Goal: Task Accomplishment & Management: Use online tool/utility

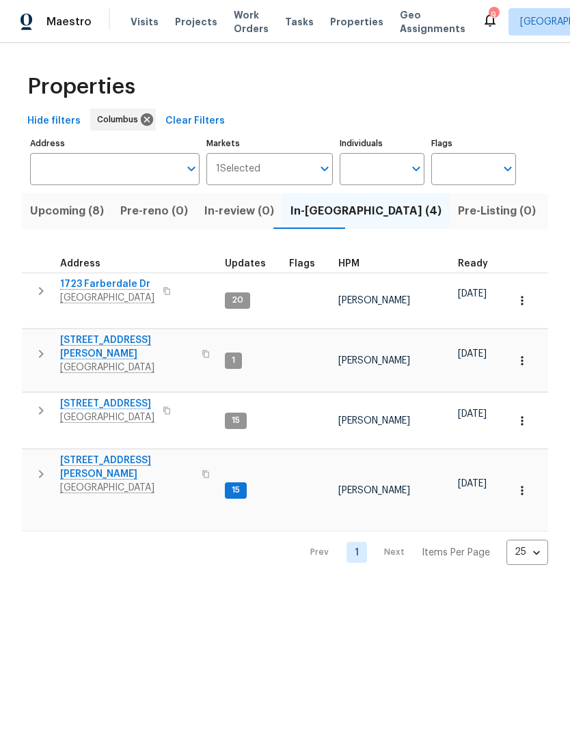
click at [40, 454] on button "button" at bounding box center [40, 474] width 27 height 41
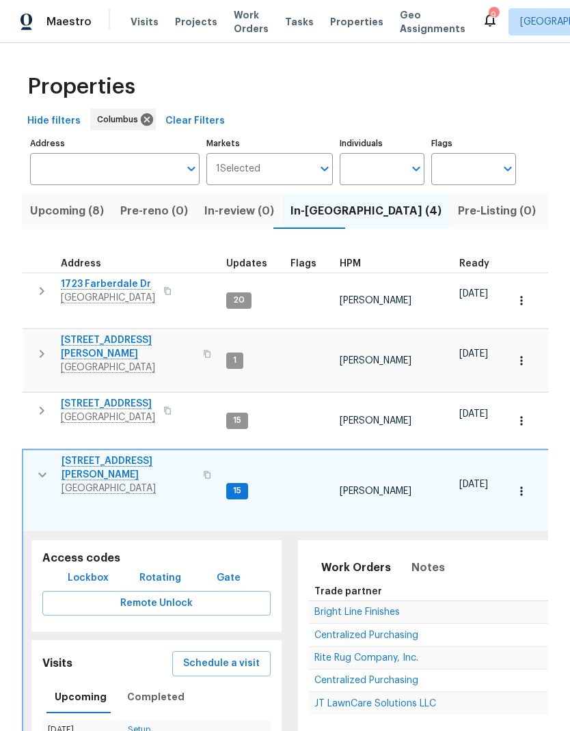
click at [103, 454] on span "6800 Barker Dr" at bounding box center [127, 467] width 133 height 27
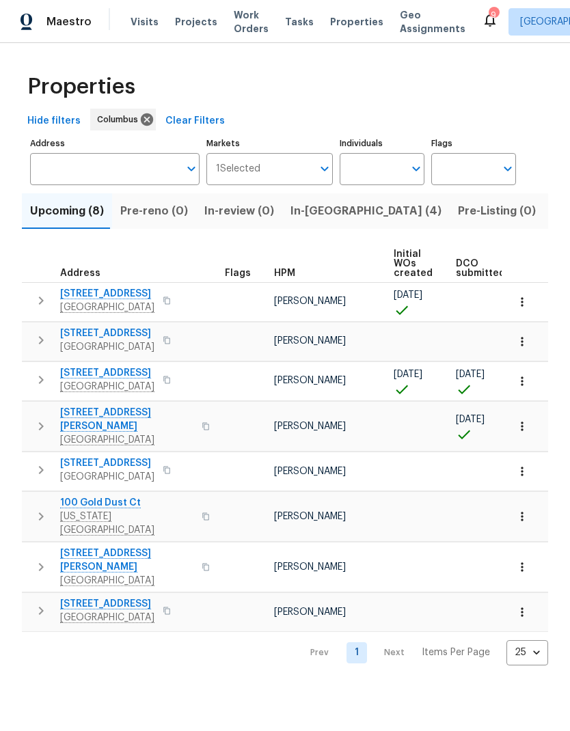
click at [307, 214] on span "In-reno (4)" at bounding box center [365, 211] width 151 height 19
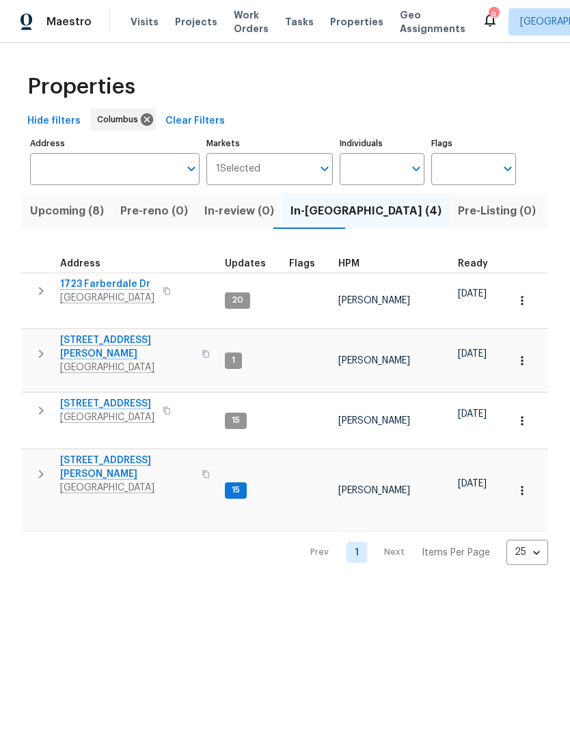
click at [36, 346] on icon "button" at bounding box center [41, 354] width 16 height 16
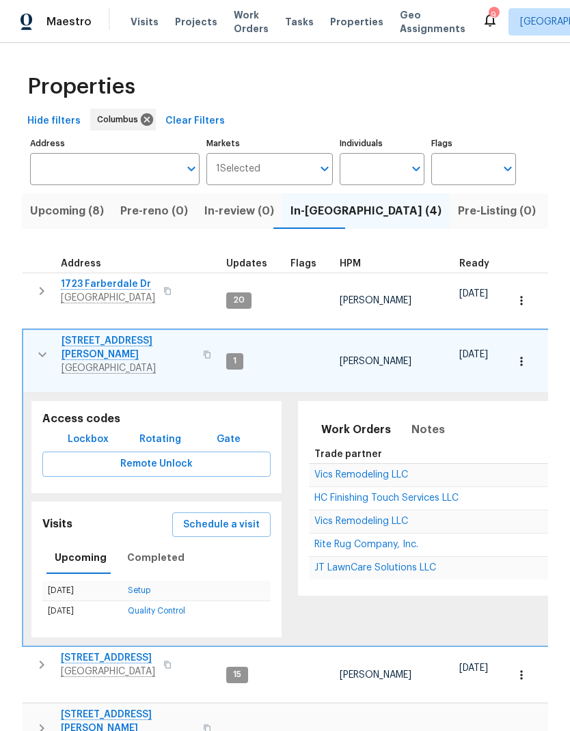
click at [103, 334] on span "[STREET_ADDRESS][PERSON_NAME]" at bounding box center [127, 347] width 133 height 27
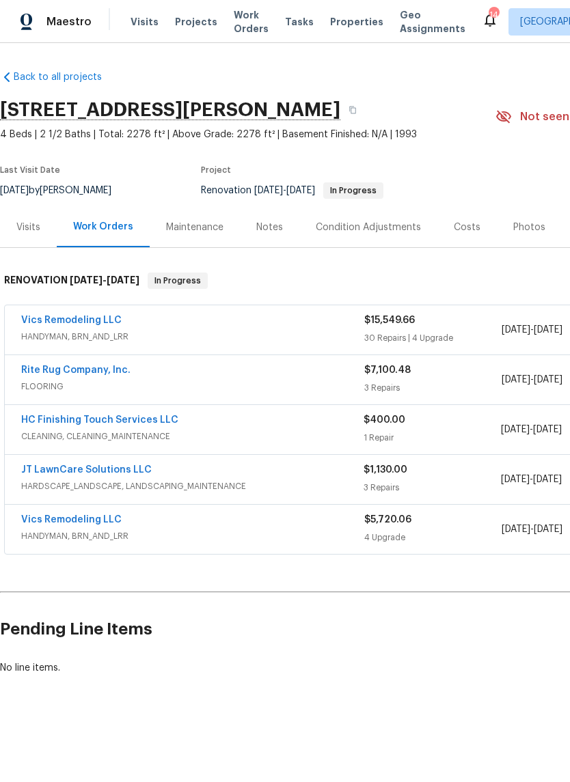
click at [74, 519] on link "Vics Remodeling LLC" at bounding box center [71, 520] width 100 height 10
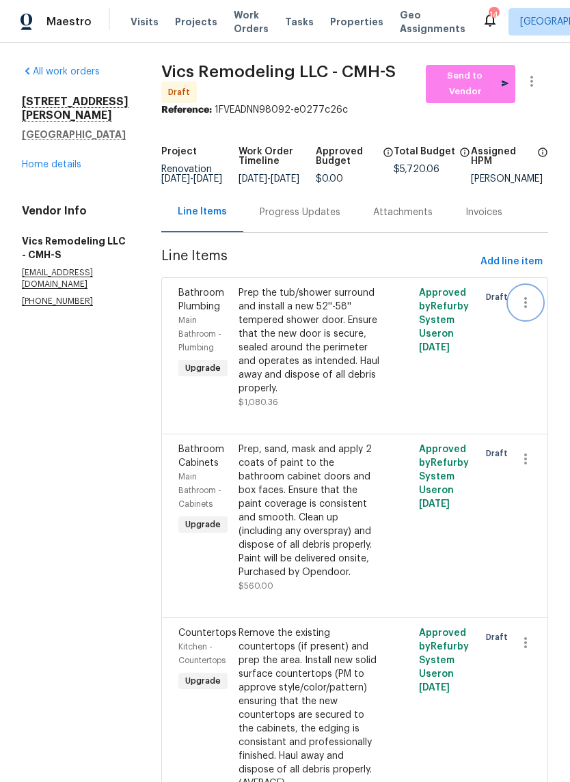
click at [524, 311] on icon "button" at bounding box center [525, 302] width 16 height 16
click at [536, 315] on li "Cancel" at bounding box center [532, 312] width 53 height 23
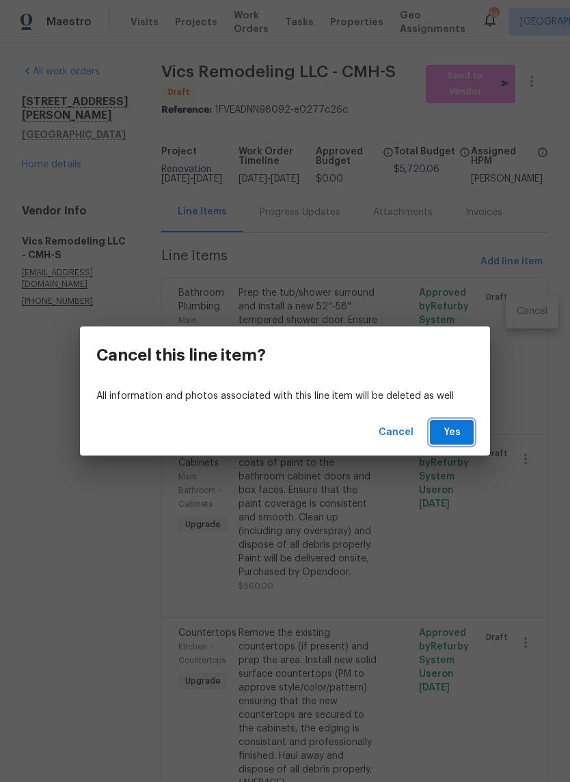
click at [457, 436] on span "Yes" at bounding box center [452, 432] width 22 height 17
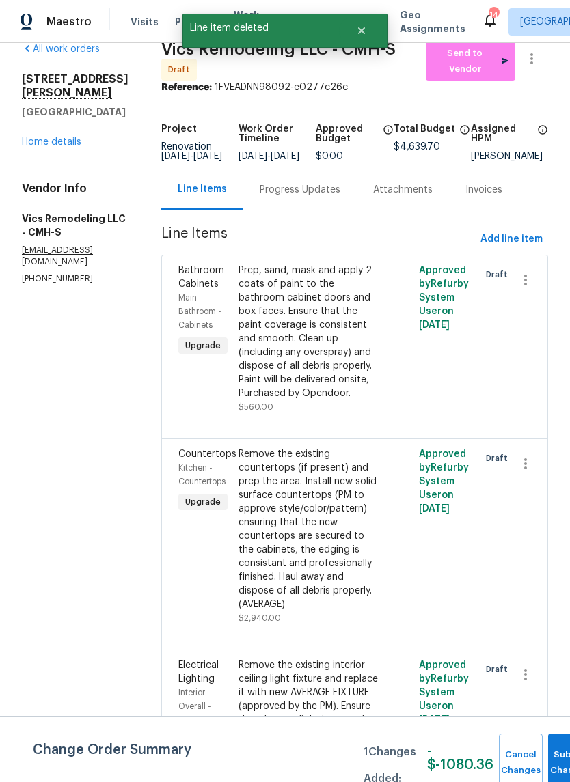
scroll to position [22, 0]
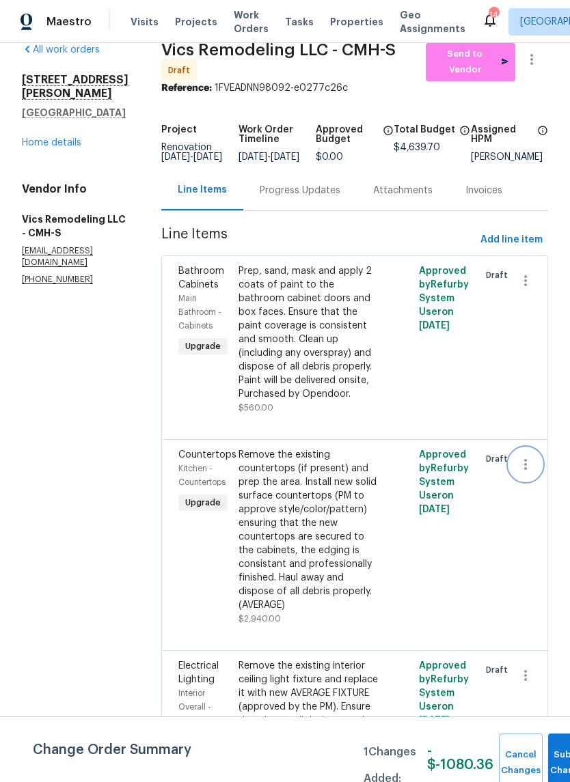
click at [529, 461] on icon "button" at bounding box center [525, 464] width 16 height 16
click at [536, 463] on li "Cancel" at bounding box center [532, 461] width 53 height 23
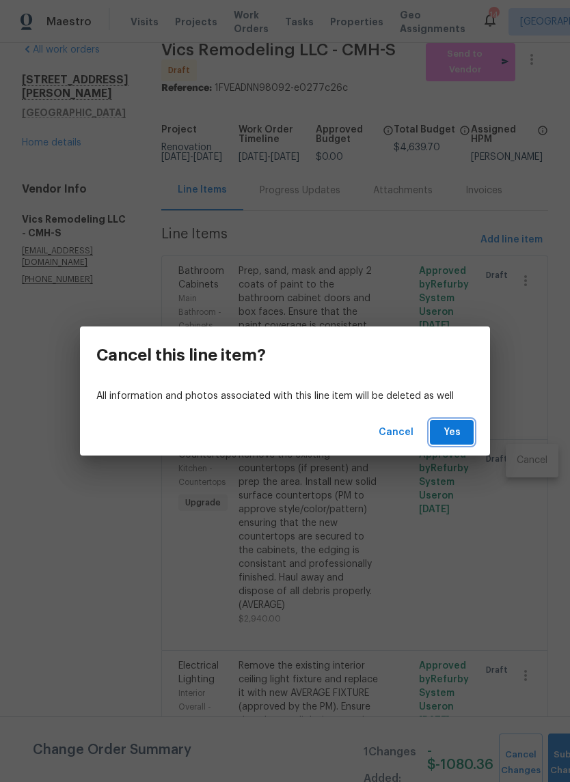
click at [449, 429] on span "Yes" at bounding box center [452, 432] width 22 height 17
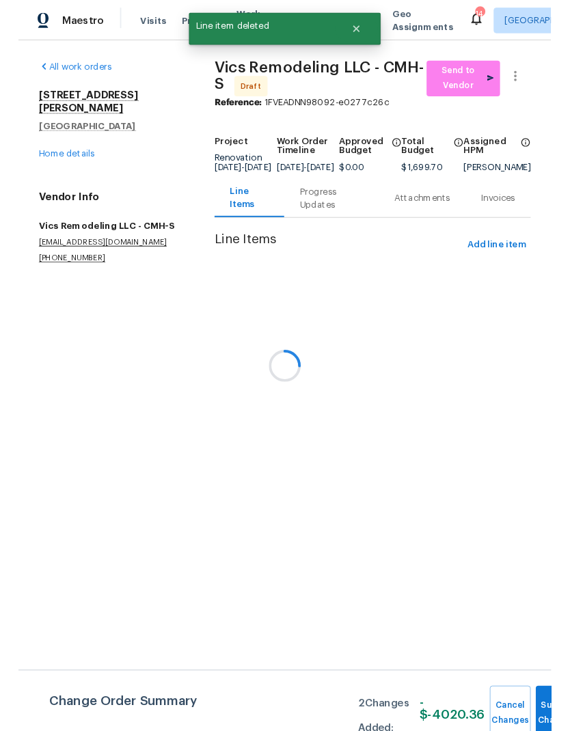
scroll to position [0, 0]
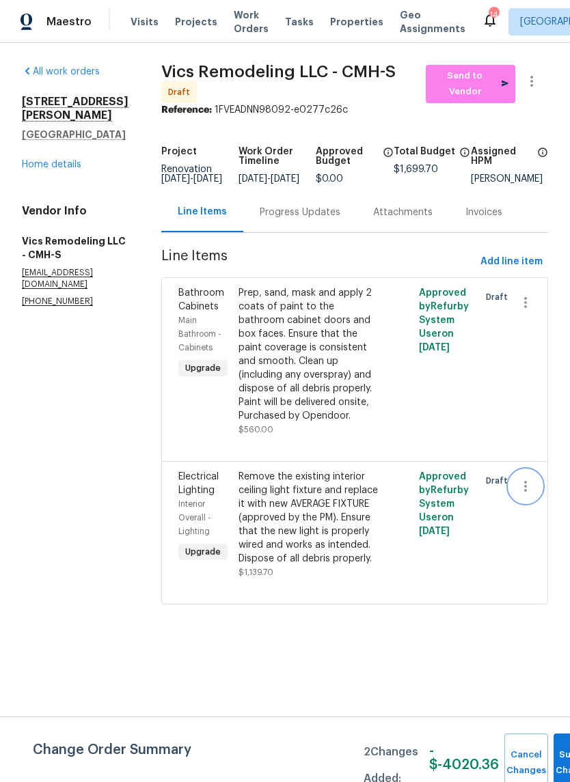
click at [528, 482] on icon "button" at bounding box center [525, 486] width 16 height 16
click at [534, 486] on li "Cancel" at bounding box center [532, 482] width 53 height 23
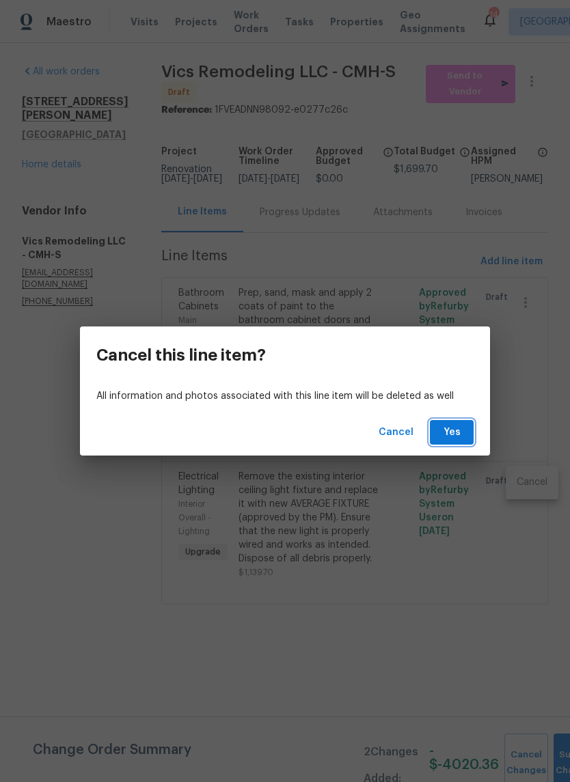
click at [458, 429] on span "Yes" at bounding box center [452, 432] width 22 height 17
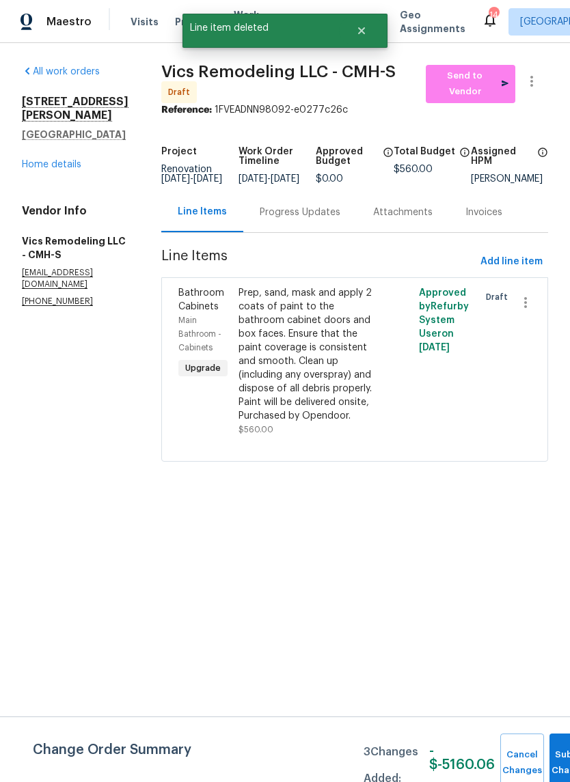
click at [300, 344] on div "Prep, sand, mask and apply 2 coats of paint to the bathroom cabinet doors and b…" at bounding box center [309, 354] width 142 height 137
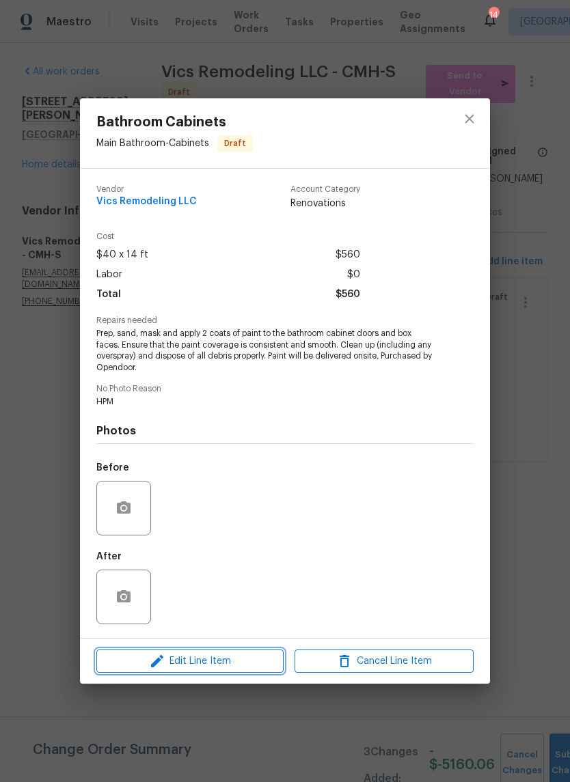
click at [219, 651] on button "Edit Line Item" at bounding box center [189, 662] width 187 height 24
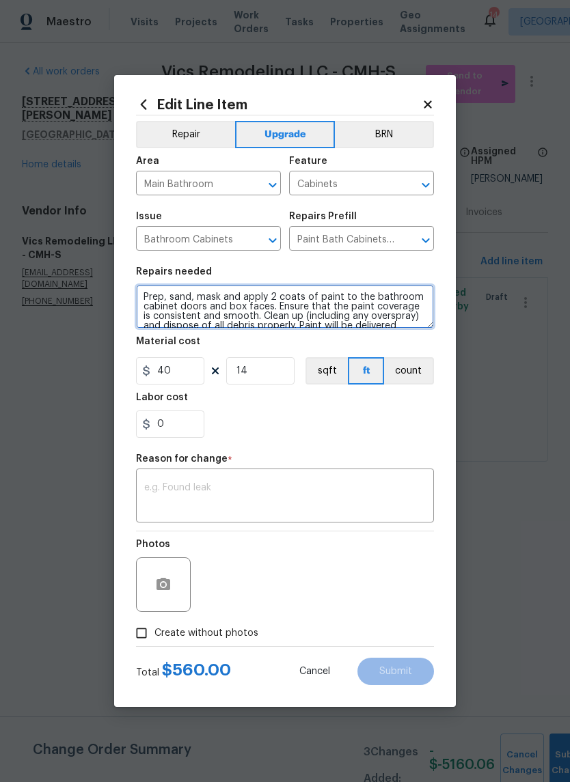
click at [137, 298] on textarea "Prep, sand, mask and apply 2 coats of paint to the bathroom cabinet doors and b…" at bounding box center [285, 307] width 298 height 44
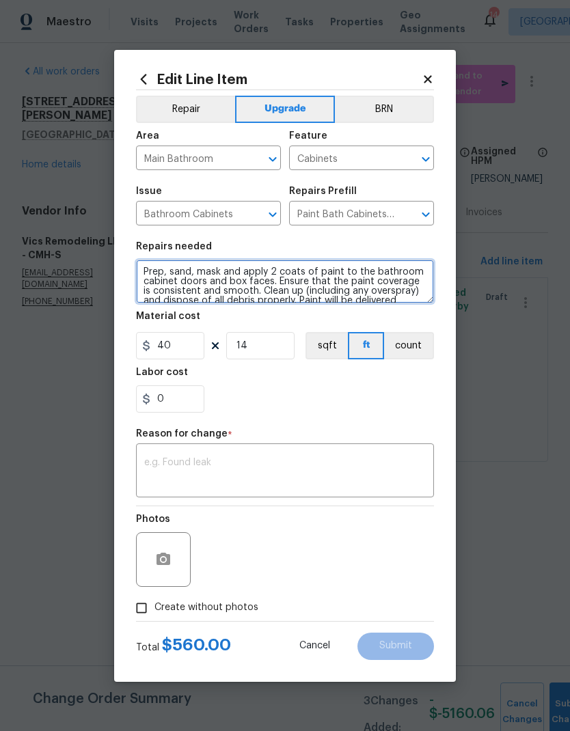
click at [189, 270] on textarea "Prep, sand, mask and apply 2 coats of paint to the bathroom cabinet doors and b…" at bounding box center [285, 282] width 298 height 44
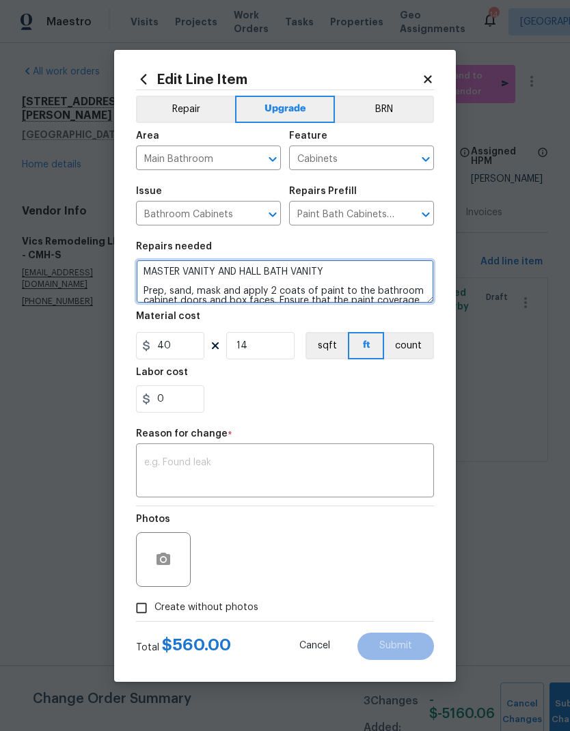
type textarea "MASTER VANITY AND HALL BATH VANITY Prep, sand, mask and apply 2 coats of paint …"
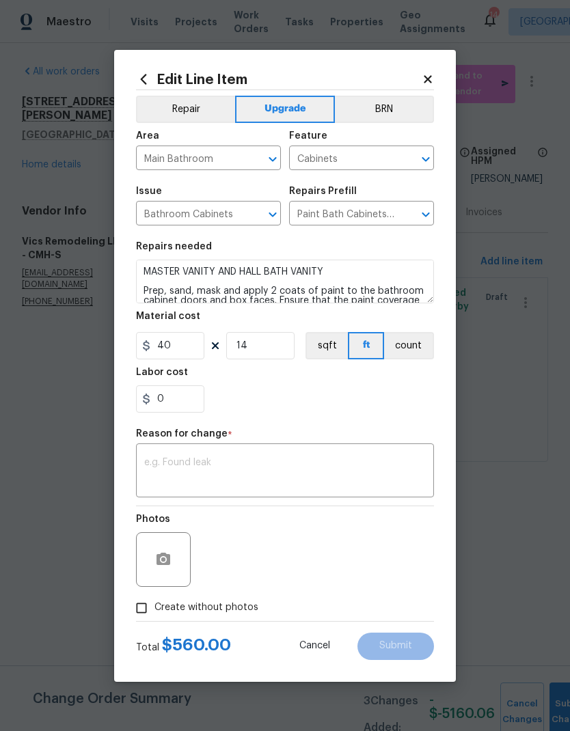
click at [368, 409] on div "0" at bounding box center [285, 398] width 298 height 27
click at [224, 612] on span "Create without photos" at bounding box center [206, 608] width 104 height 14
click at [154, 612] on input "Create without photos" at bounding box center [141, 608] width 26 height 26
checkbox input "true"
click at [310, 470] on textarea at bounding box center [284, 472] width 281 height 29
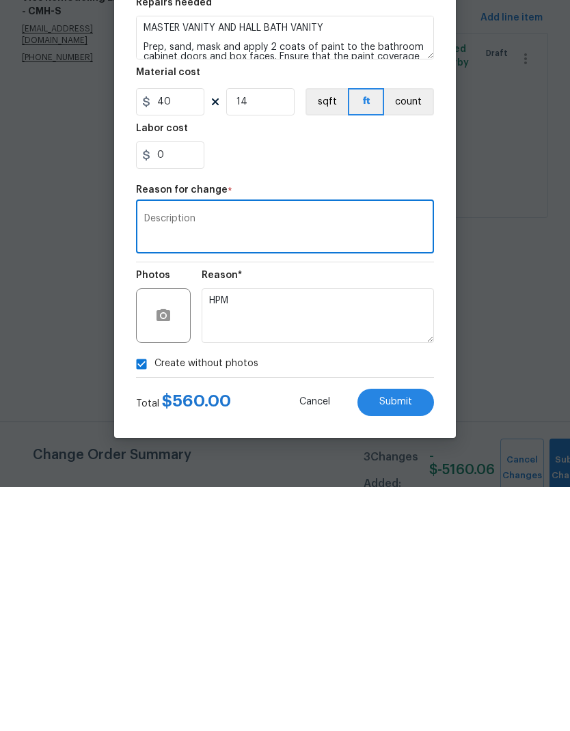
type textarea "Description"
click at [393, 633] on button "Submit" at bounding box center [395, 646] width 77 height 27
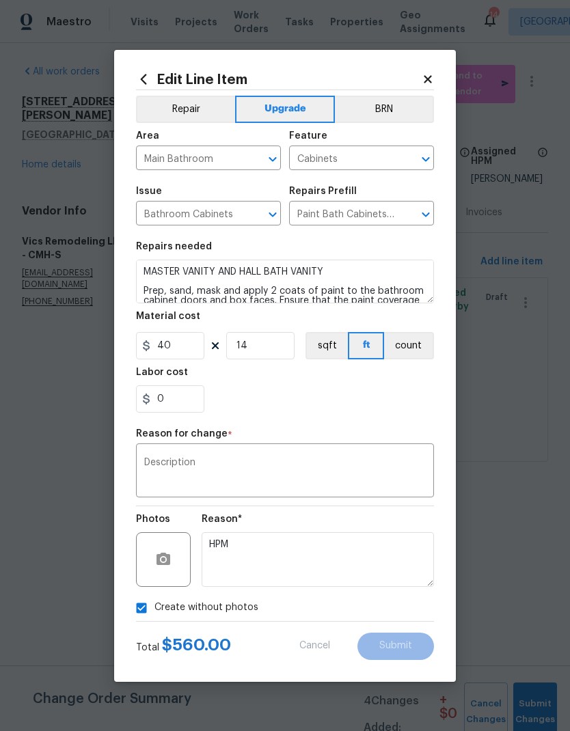
type textarea "Prep, sand, mask and apply 2 coats of paint to the bathroom cabinet doors and b…"
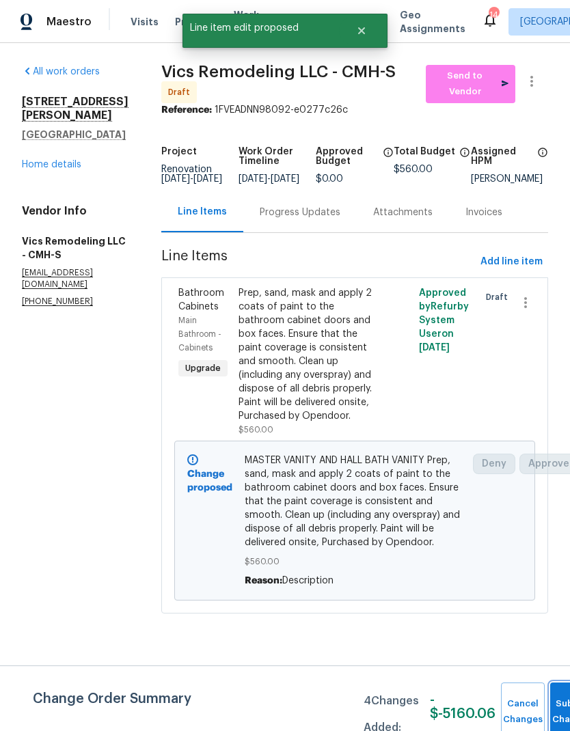
click at [553, 698] on button "Submit Changes" at bounding box center [572, 712] width 44 height 59
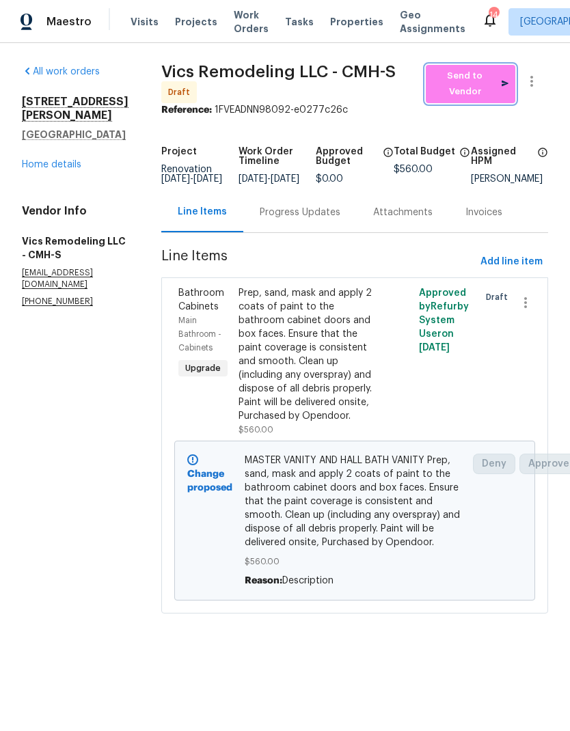
click at [458, 87] on span "Send to Vendor" at bounding box center [470, 83] width 76 height 31
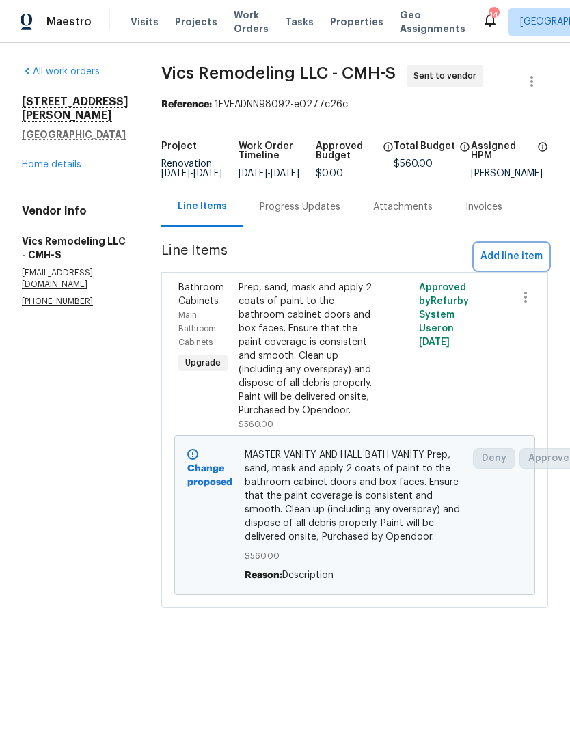
click at [519, 265] on span "Add line item" at bounding box center [511, 256] width 62 height 17
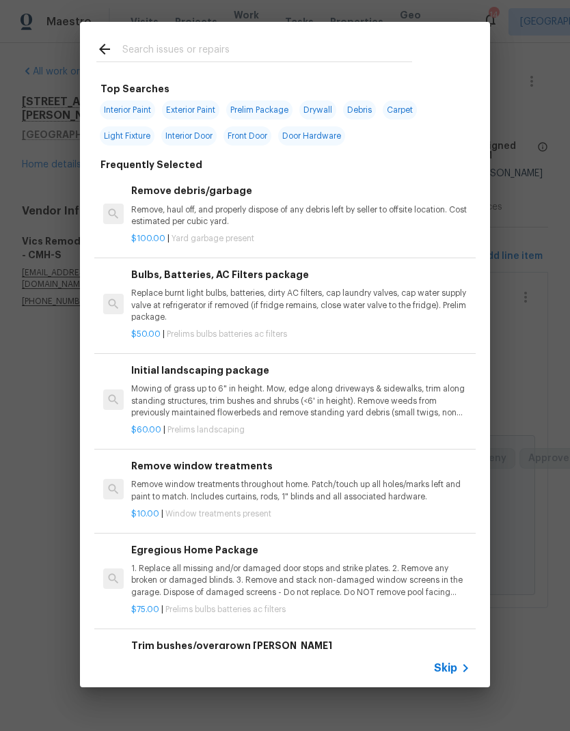
click at [297, 46] on input "text" at bounding box center [267, 51] width 290 height 20
type input "B"
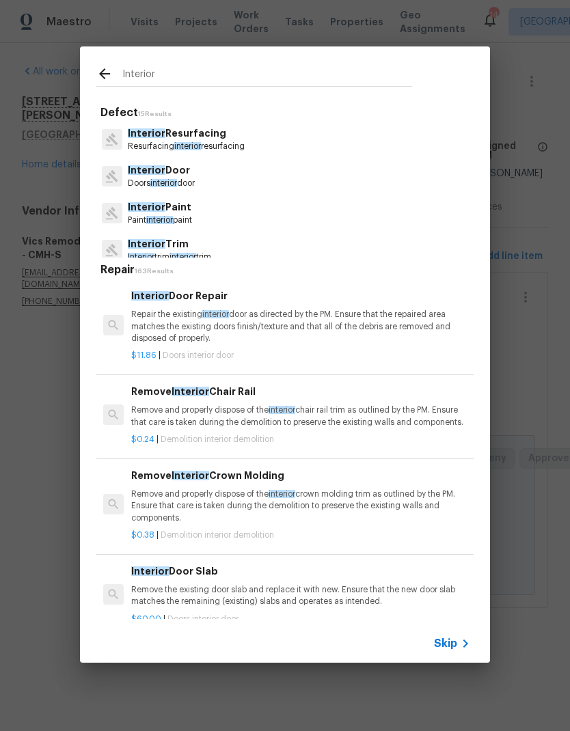
type input "Interior"
click at [256, 201] on div "Interior Paint Paint interior paint" at bounding box center [284, 213] width 377 height 37
click at [543, 354] on div "Interior Defect 15 Results Interior Resurfacing Resurfacing interior resurfacin…" at bounding box center [285, 354] width 570 height 709
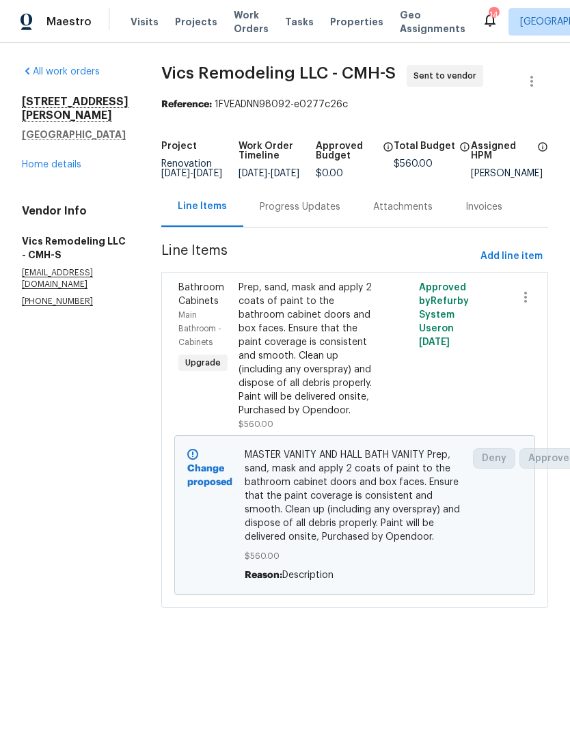
click at [53, 169] on link "Home details" at bounding box center [51, 165] width 59 height 10
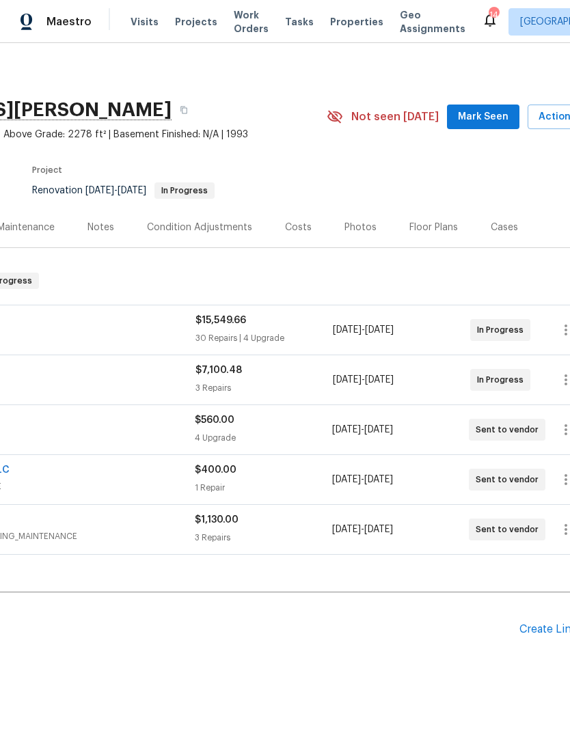
scroll to position [0, 169]
click at [439, 235] on div "Floor Plans" at bounding box center [433, 227] width 81 height 40
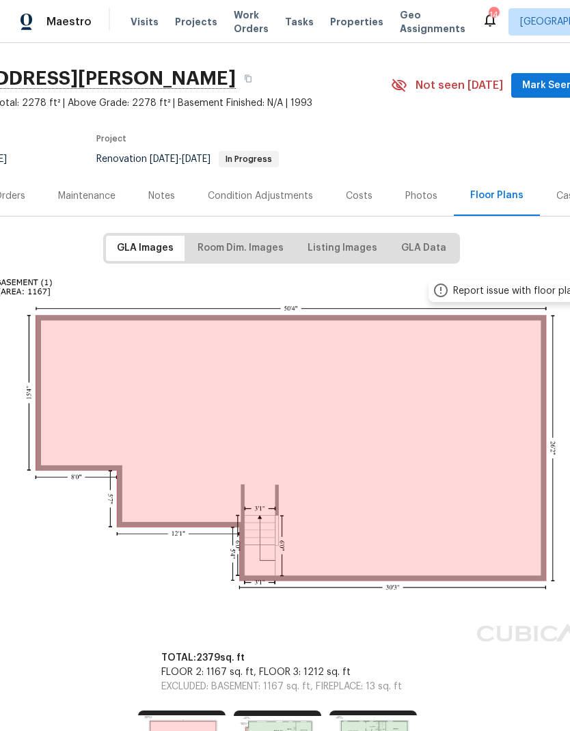
scroll to position [40, 92]
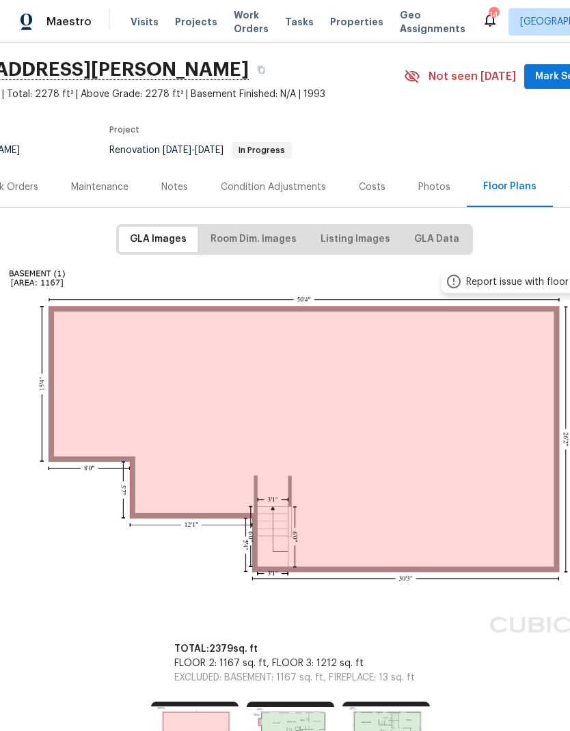
click at [109, 178] on div "Maintenance" at bounding box center [100, 187] width 90 height 40
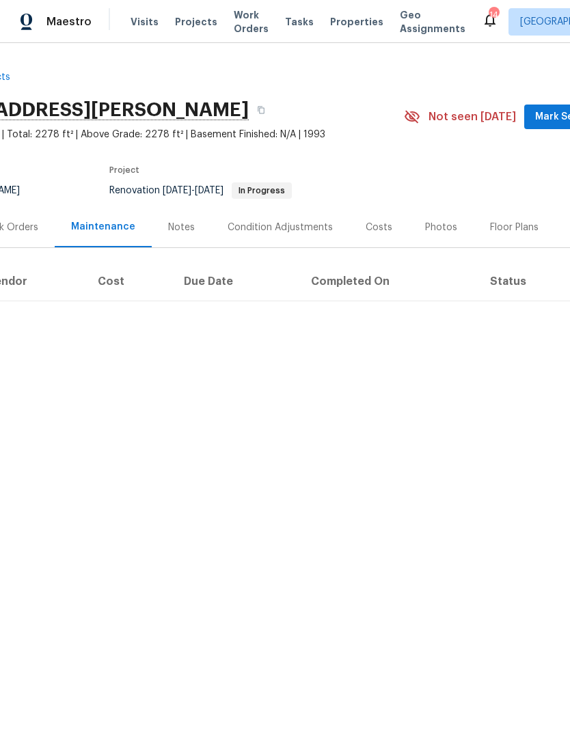
scroll to position [0, 92]
click at [32, 230] on div "Work Orders" at bounding box center [10, 228] width 57 height 14
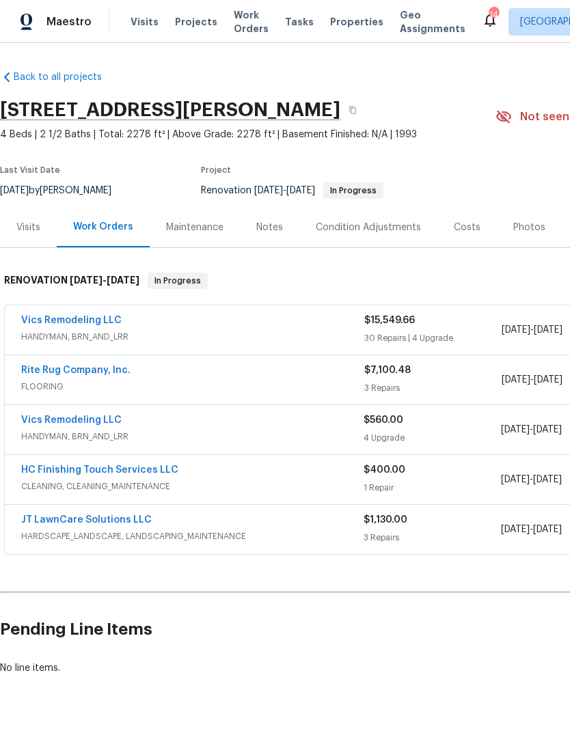
click at [90, 320] on link "Vics Remodeling LLC" at bounding box center [71, 321] width 100 height 10
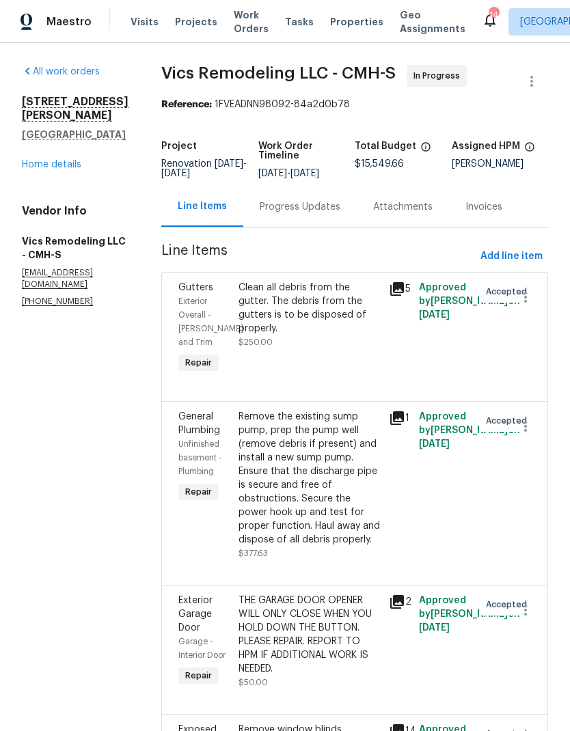
click at [504, 253] on span "Add line item" at bounding box center [511, 256] width 62 height 17
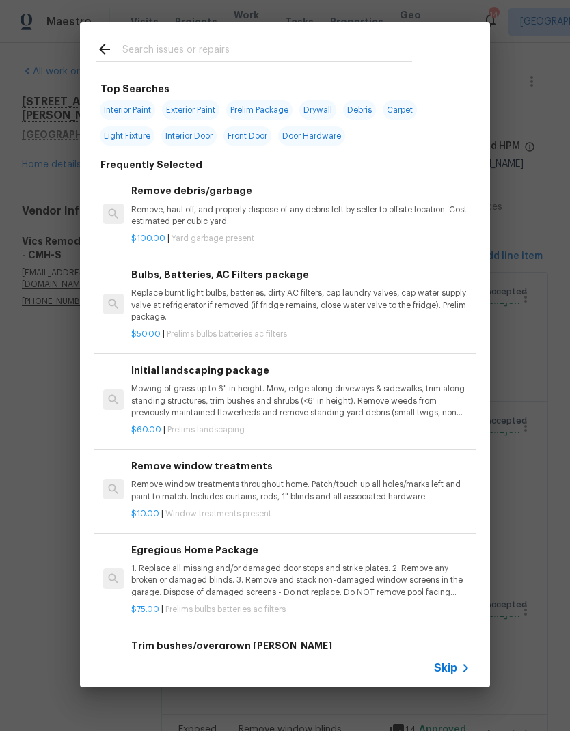
click at [291, 59] on input "text" at bounding box center [267, 51] width 290 height 20
click at [548, 204] on div "Top Searches Interior Paint Exterior Paint Prelim Package Drywall Debris Carpet…" at bounding box center [285, 354] width 570 height 709
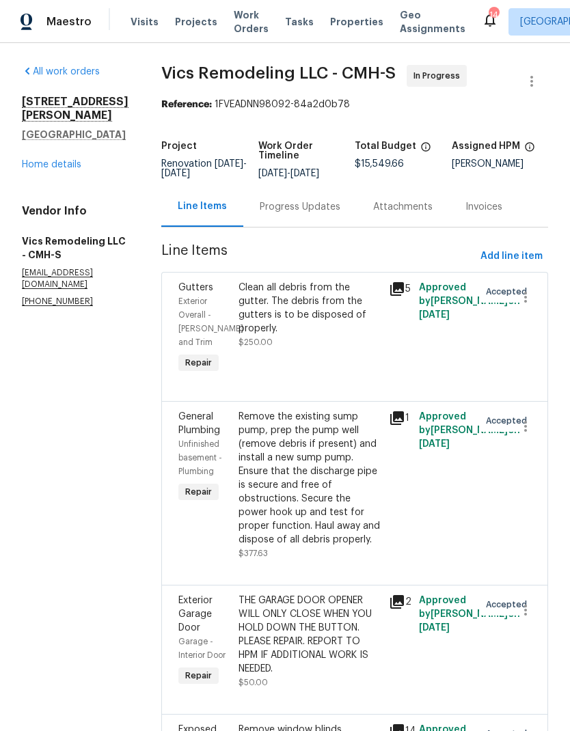
click at [70, 75] on link "All work orders" at bounding box center [61, 72] width 78 height 10
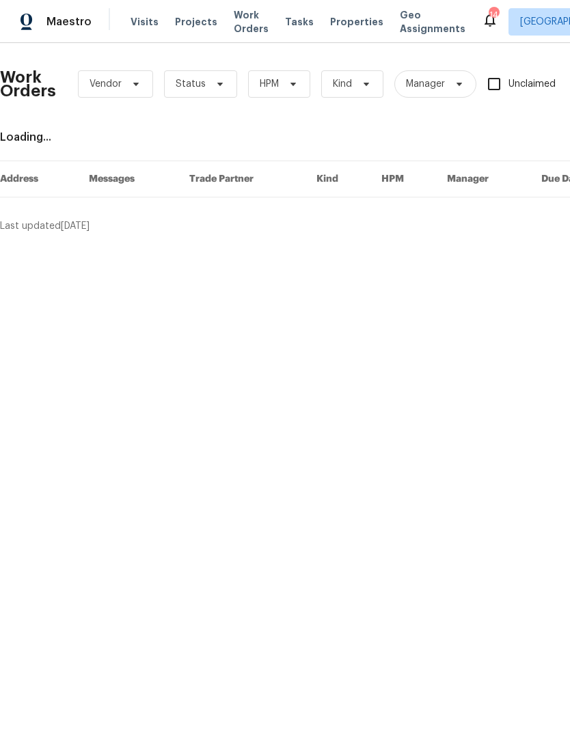
click at [338, 27] on span "Properties" at bounding box center [356, 22] width 53 height 14
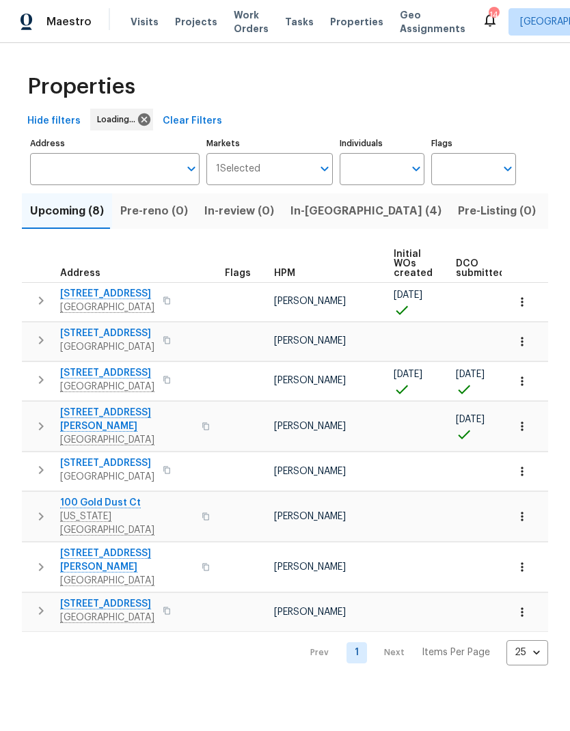
click at [305, 217] on span "In-[GEOGRAPHIC_DATA] (4)" at bounding box center [365, 211] width 151 height 19
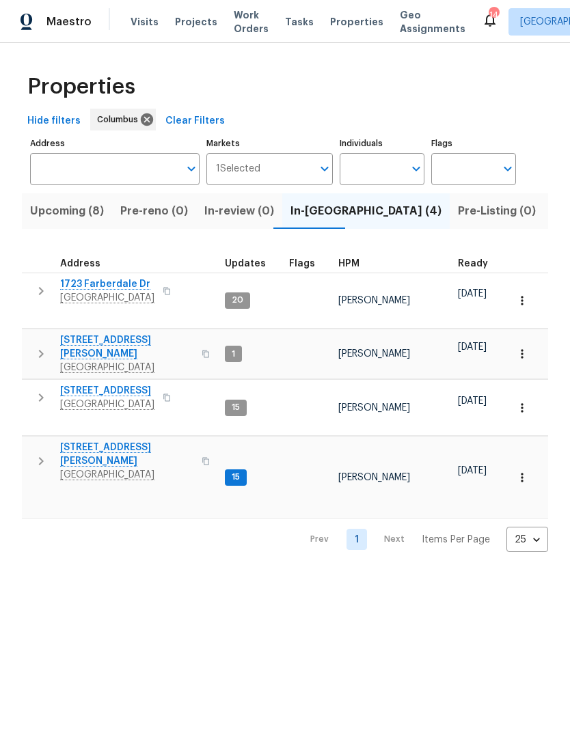
click at [109, 284] on span "1723 Farberdale Dr" at bounding box center [107, 284] width 94 height 14
click at [112, 333] on span "[STREET_ADDRESS][PERSON_NAME]" at bounding box center [126, 346] width 133 height 27
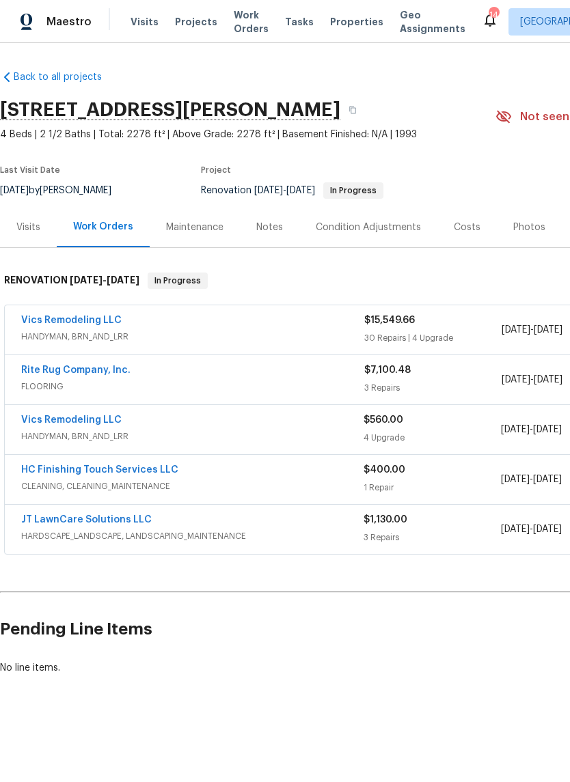
click at [55, 418] on link "Vics Remodeling LLC" at bounding box center [71, 420] width 100 height 10
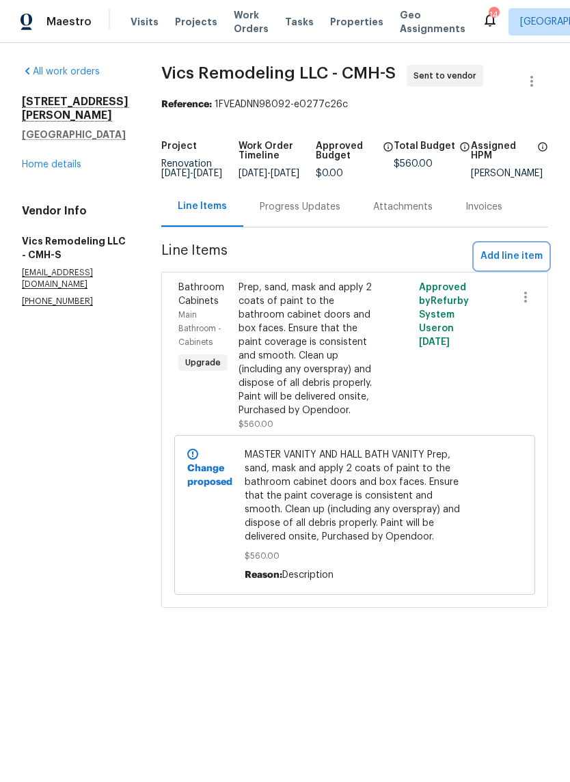
click at [513, 260] on span "Add line item" at bounding box center [511, 256] width 62 height 17
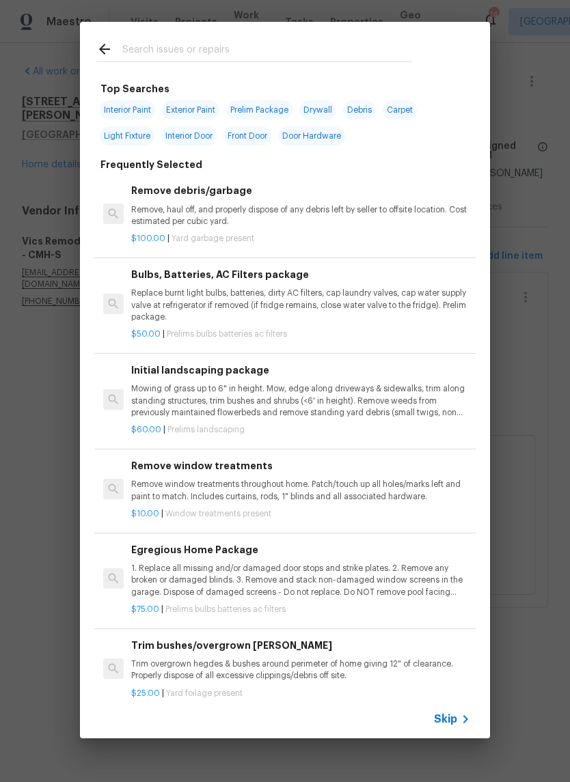
click at [135, 115] on span "Interior Paint" at bounding box center [127, 109] width 55 height 19
type input "Interior Paint"
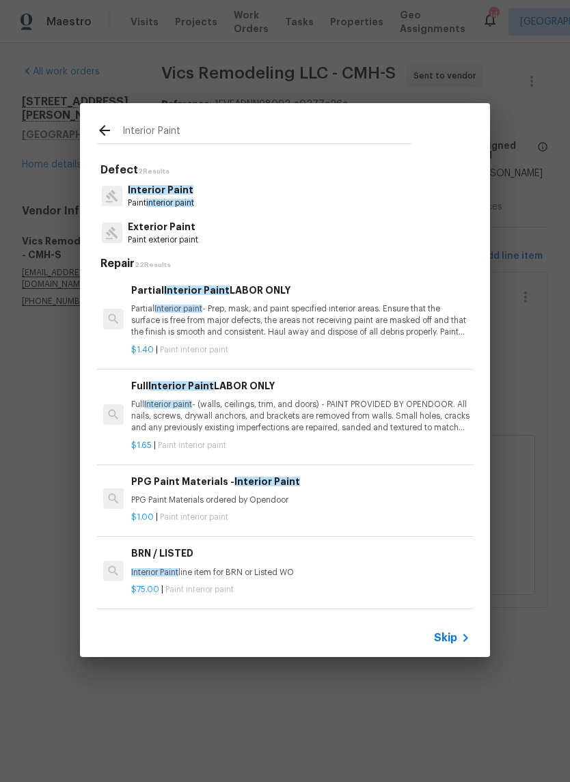
click at [363, 323] on p "Partial Interior paint - Prep, mask, and paint specified interior areas. Ensure…" at bounding box center [300, 320] width 339 height 35
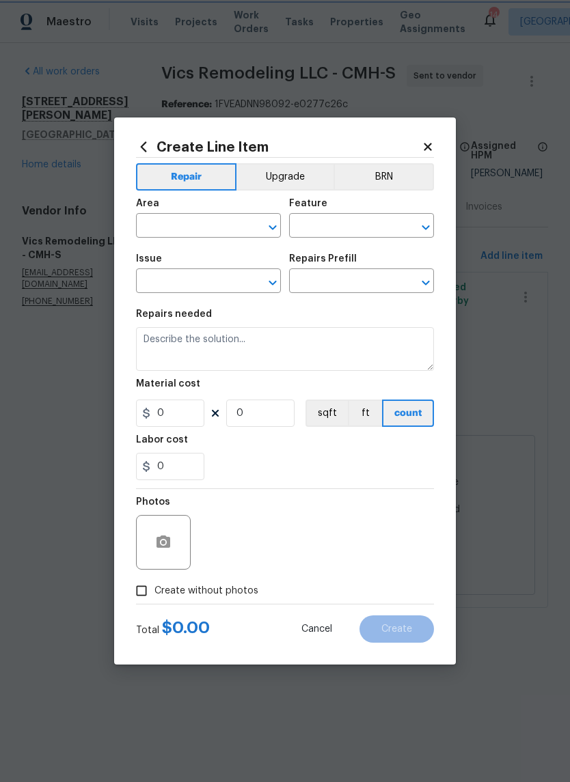
type input "Overall Paint"
type input "Interior Paint"
type input "Partial Interior Paint LABOR ONLY $1.40"
type textarea "Partial Interior paint - Prep, mask, and paint specified interior areas. Ensure…"
type input "1.4"
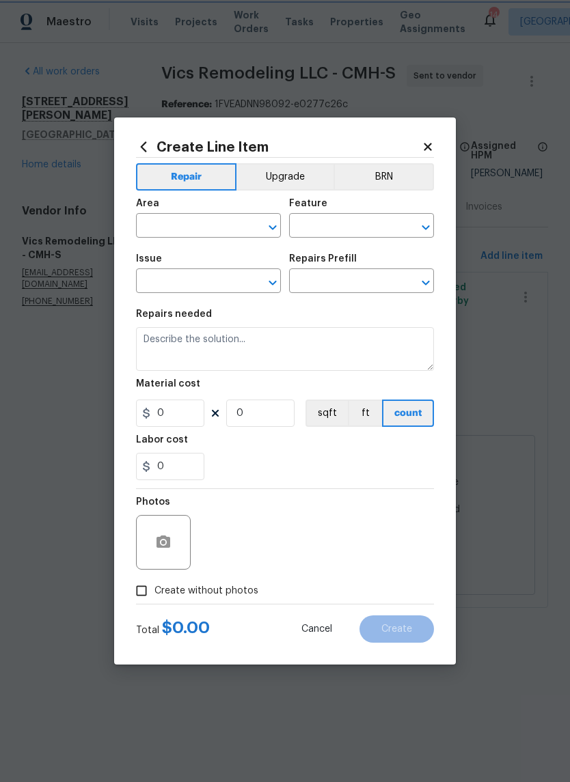
type input "1"
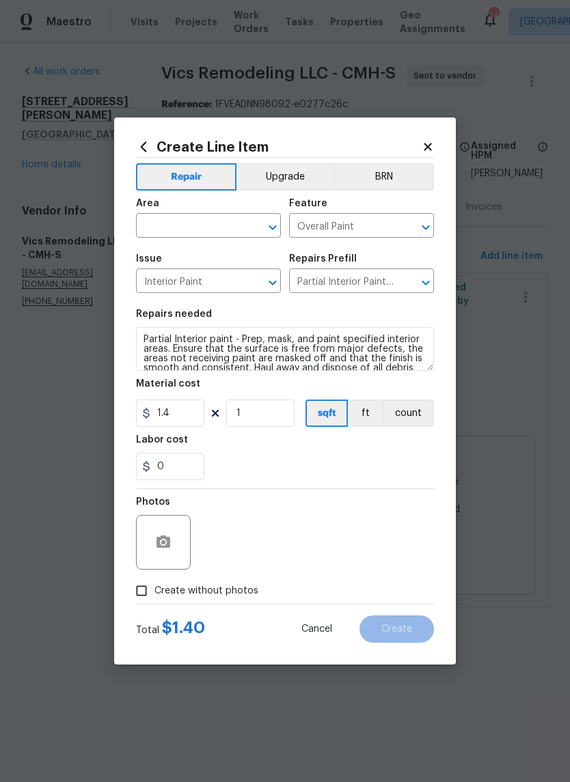
click at [180, 222] on input "text" at bounding box center [189, 227] width 107 height 21
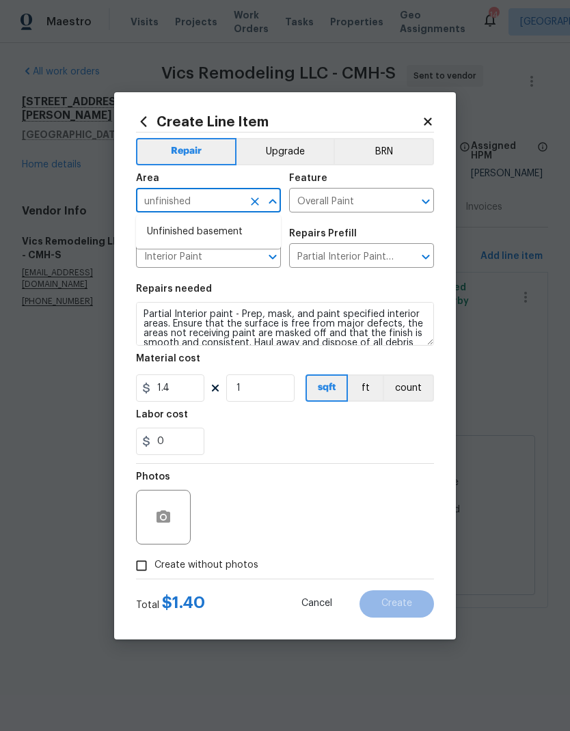
click at [219, 221] on li "Unfinished basement" at bounding box center [208, 232] width 145 height 23
type input "Unfinished basement"
click at [217, 219] on span "Area Unfinished basement ​" at bounding box center [208, 192] width 145 height 55
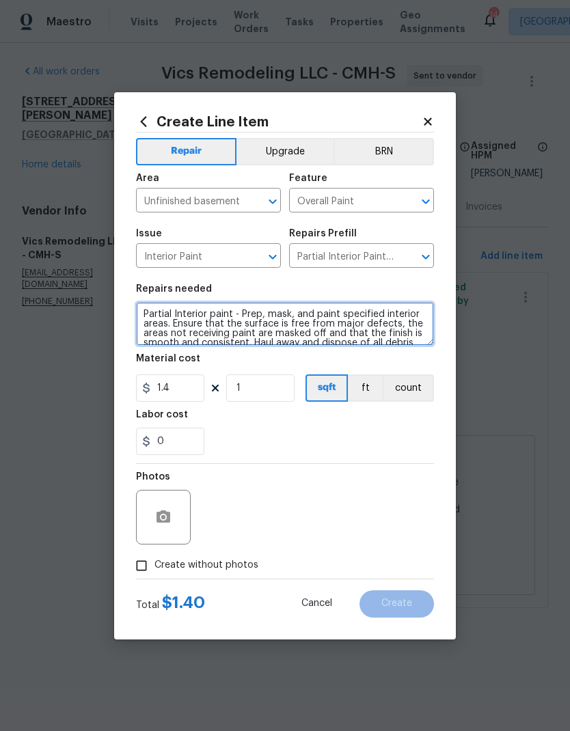
click at [291, 326] on textarea "Partial Interior paint - Prep, mask, and paint specified interior areas. Ensure…" at bounding box center [285, 324] width 298 height 44
click at [283, 333] on textarea "Partial Interior paint - Prep, mask, and paint specified interior areas. Ensure…" at bounding box center [285, 324] width 298 height 44
click at [356, 324] on textarea "Partial Interior paint - Prep, mask, and paint specified interior areas. Ensure…" at bounding box center [285, 324] width 298 height 44
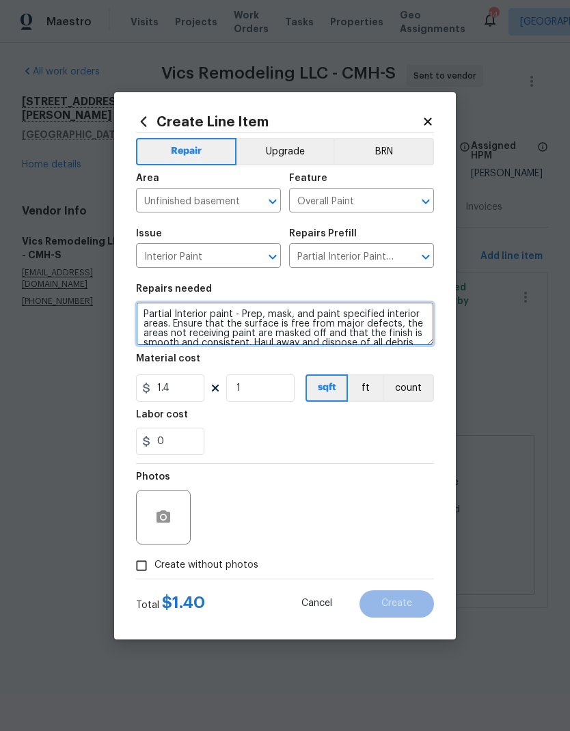
click at [356, 324] on textarea "Partial Interior paint - Prep, mask, and paint specified interior areas. Ensure…" at bounding box center [285, 324] width 298 height 44
click at [354, 327] on textarea "Partial Interior paint - Prep, mask, and paint specified interior areas. Ensure…" at bounding box center [285, 324] width 298 height 44
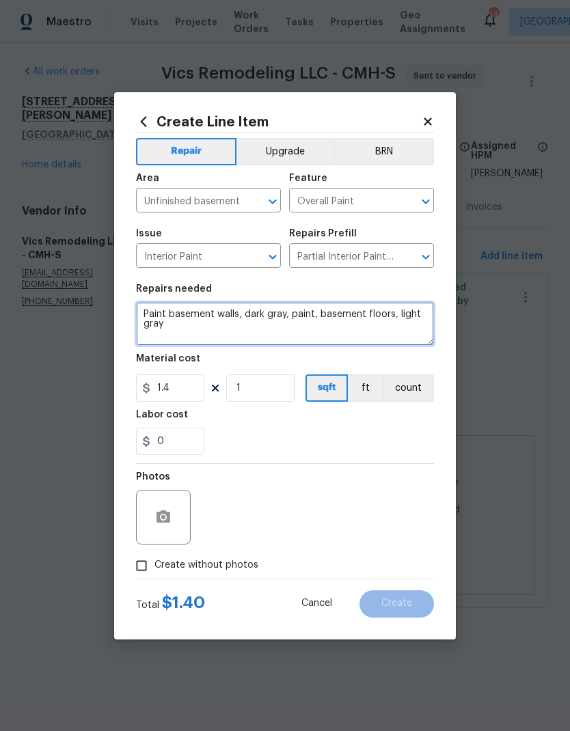
type textarea "Paint basement walls, dark gray, paint, basement floors, light gray"
click at [350, 430] on div "0" at bounding box center [285, 441] width 298 height 27
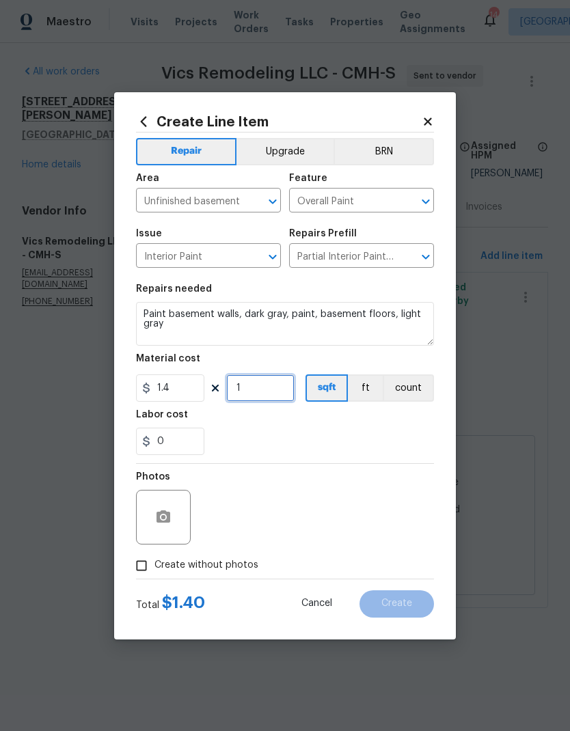
click at [265, 387] on input "1" at bounding box center [260, 387] width 68 height 27
click at [264, 386] on input "1" at bounding box center [260, 387] width 68 height 27
type input "1200"
click at [360, 432] on div "0" at bounding box center [285, 441] width 298 height 27
click at [230, 571] on span "Create without photos" at bounding box center [206, 565] width 104 height 14
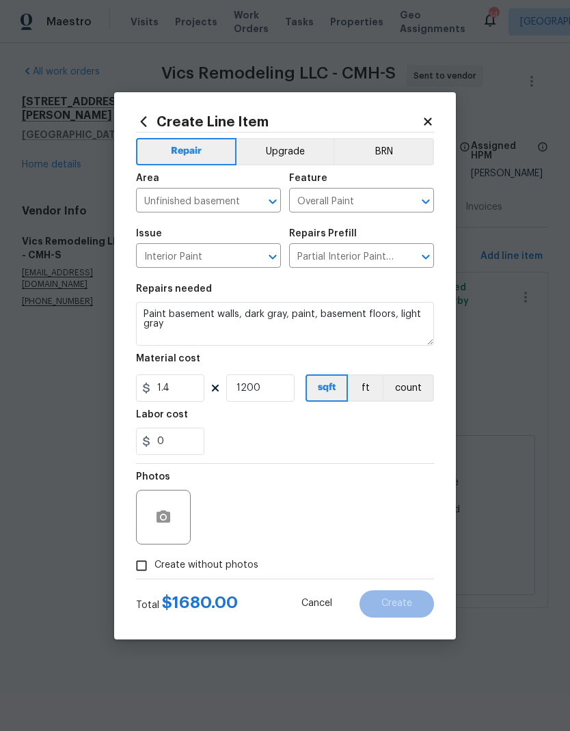
click at [154, 571] on input "Create without photos" at bounding box center [141, 566] width 26 height 26
checkbox input "true"
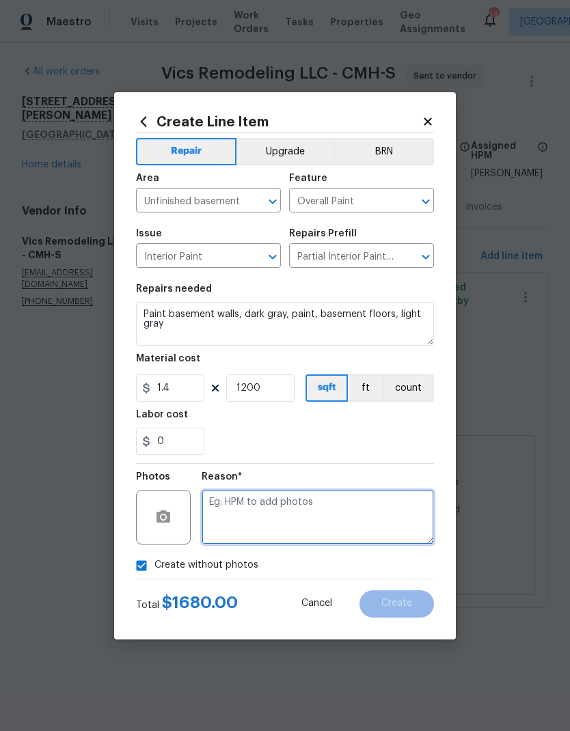
click at [308, 511] on textarea at bounding box center [318, 517] width 232 height 55
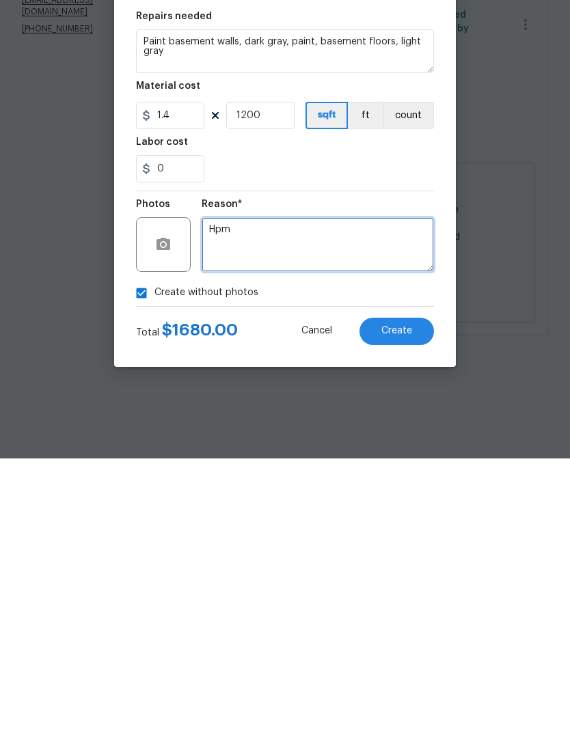
type textarea "Hpm"
click at [275, 553] on div "Create without photos" at bounding box center [285, 566] width 298 height 26
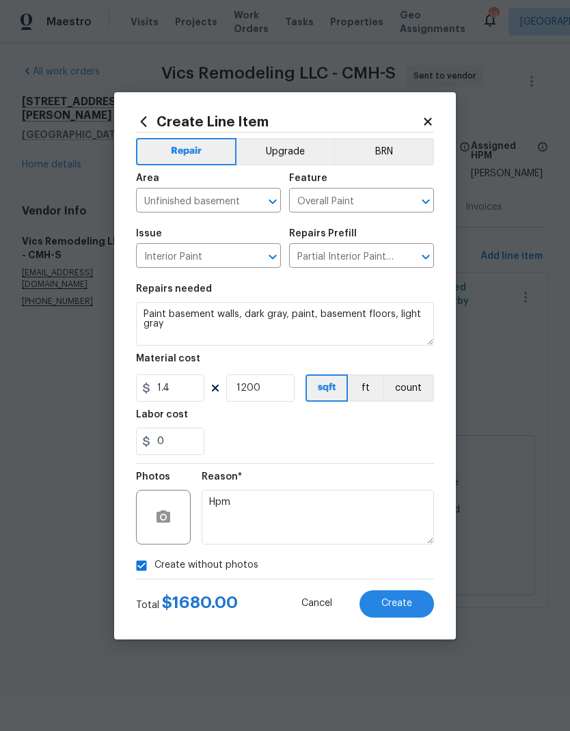
click at [178, 507] on div at bounding box center [163, 517] width 55 height 55
click at [175, 514] on button "button" at bounding box center [163, 517] width 33 height 33
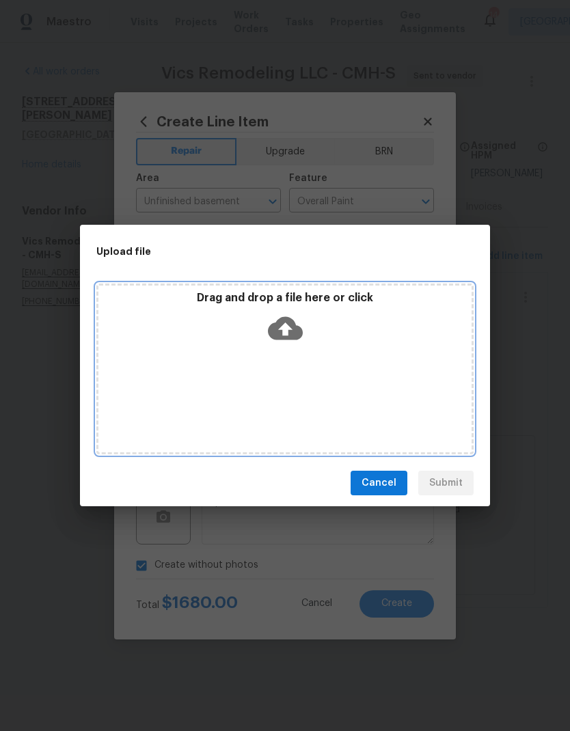
click at [341, 365] on div "Drag and drop a file here or click" at bounding box center [284, 369] width 377 height 171
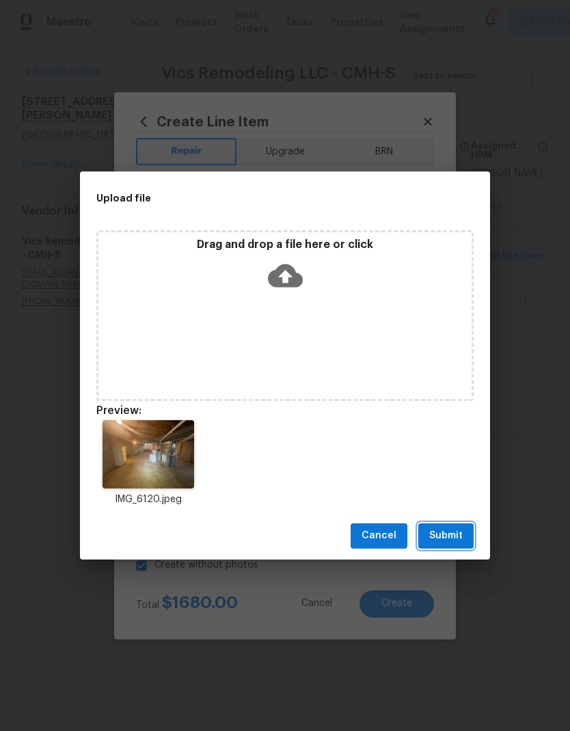
click at [439, 540] on span "Submit" at bounding box center [445, 535] width 33 height 17
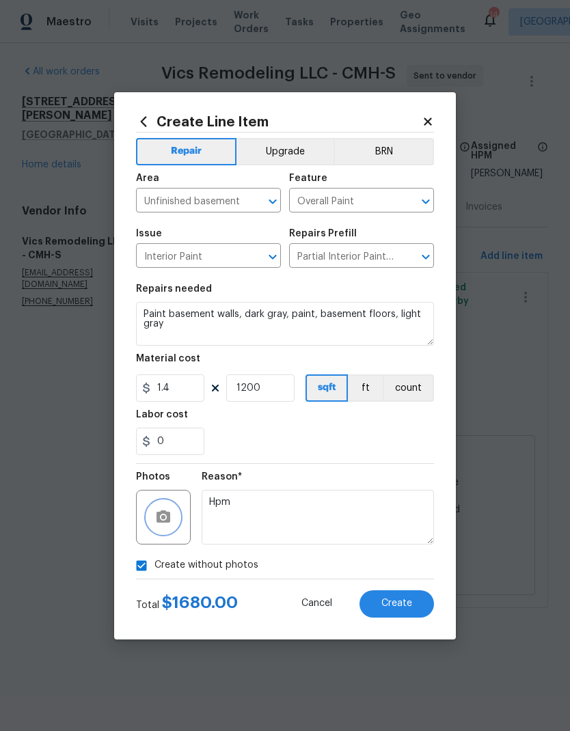
checkbox input "false"
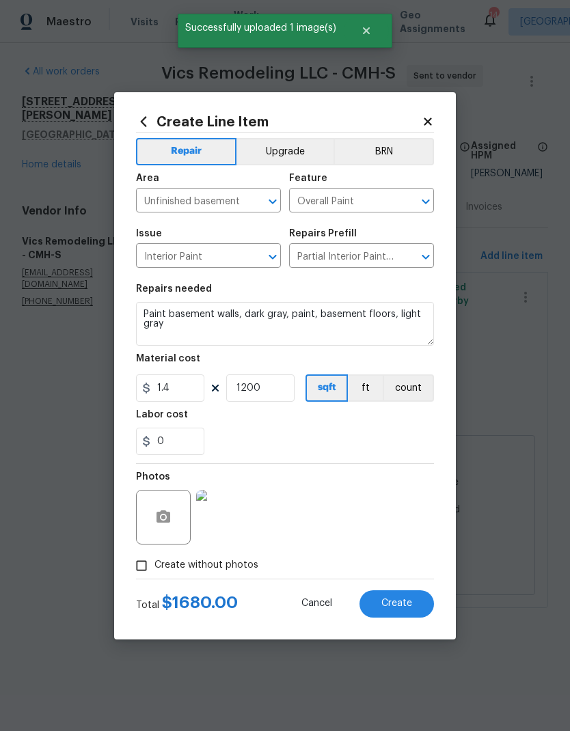
click at [409, 603] on span "Create" at bounding box center [396, 604] width 31 height 10
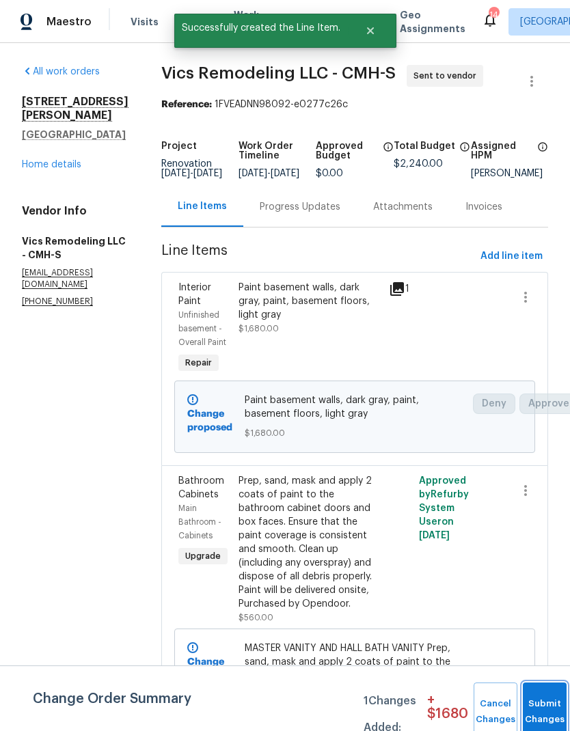
click at [543, 714] on span "Submit Changes" at bounding box center [545, 711] width 30 height 31
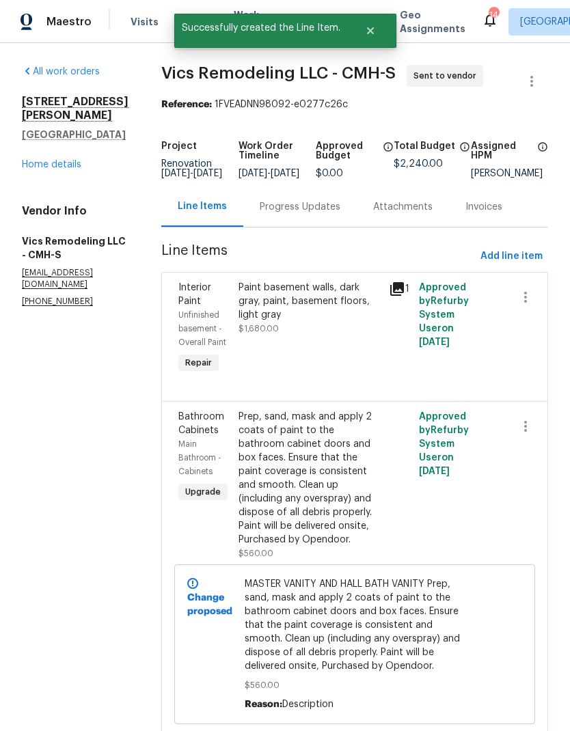
click at [312, 554] on div "Prep, sand, mask and apply 2 coats of paint to the bathroom cabinet doors and b…" at bounding box center [309, 485] width 142 height 150
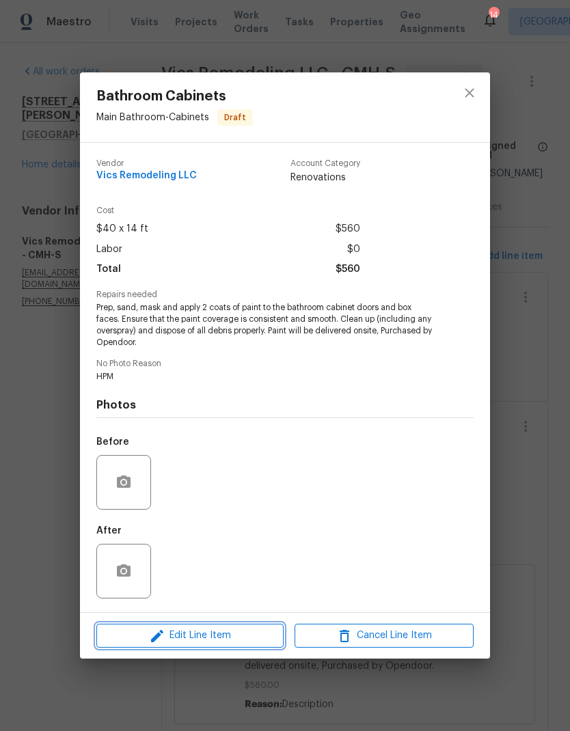
click at [237, 629] on span "Edit Line Item" at bounding box center [189, 635] width 179 height 17
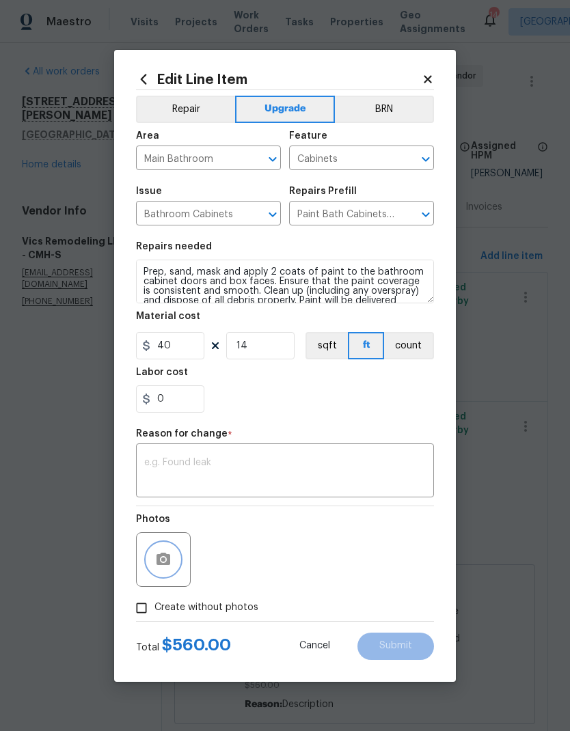
click at [155, 565] on icon "button" at bounding box center [163, 559] width 16 height 16
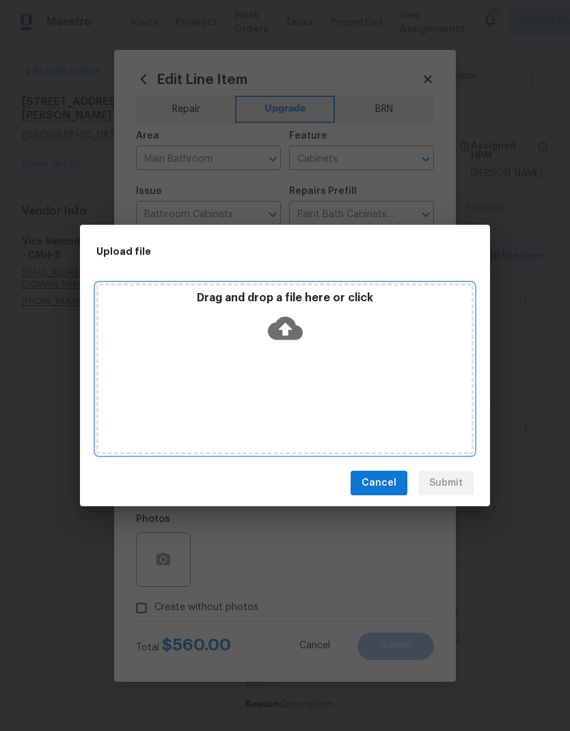
click at [275, 353] on div "Drag and drop a file here or click" at bounding box center [284, 369] width 377 height 171
click at [332, 355] on div "Drag and drop a file here or click" at bounding box center [284, 369] width 377 height 171
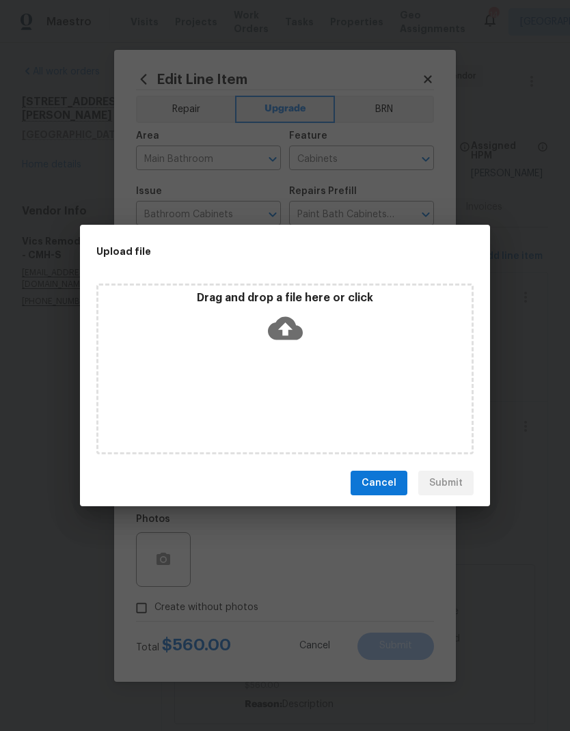
click at [337, 376] on div "Drag and drop a file here or click" at bounding box center [284, 369] width 377 height 171
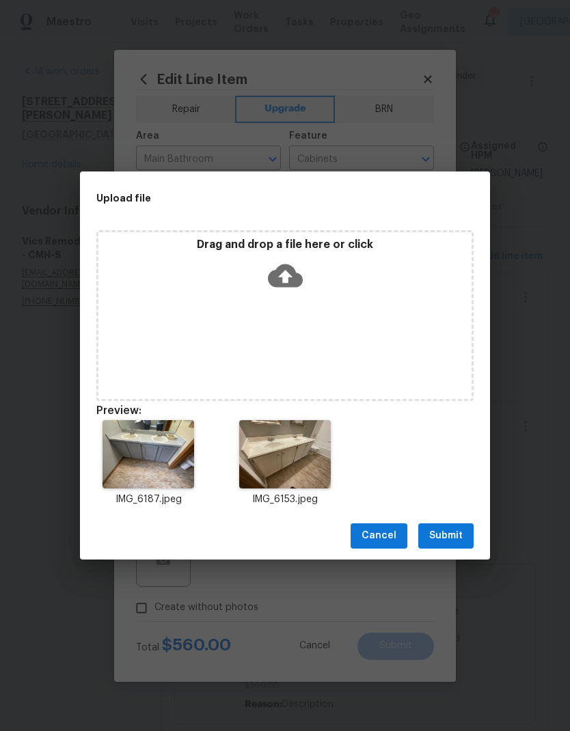
click at [465, 530] on button "Submit" at bounding box center [445, 535] width 55 height 25
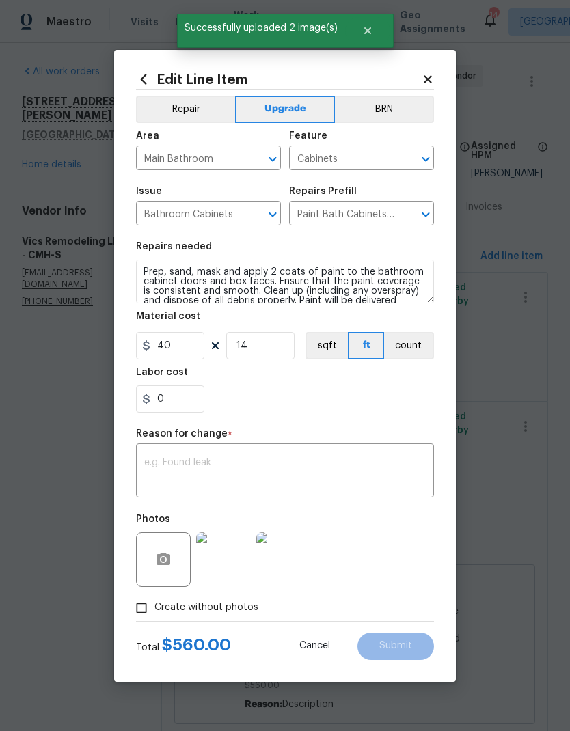
click at [357, 459] on textarea at bounding box center [284, 472] width 281 height 29
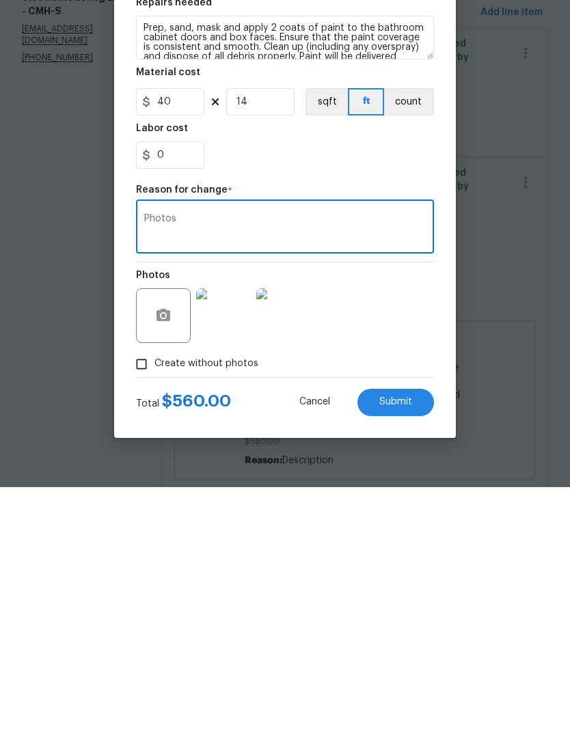
type textarea "Photos"
click at [403, 633] on button "Submit" at bounding box center [395, 646] width 77 height 27
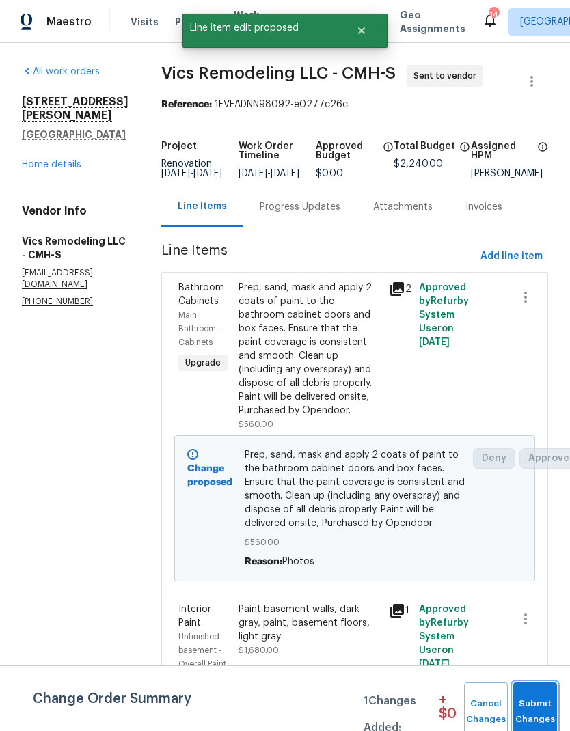
click at [538, 689] on button "Submit Changes" at bounding box center [535, 712] width 44 height 59
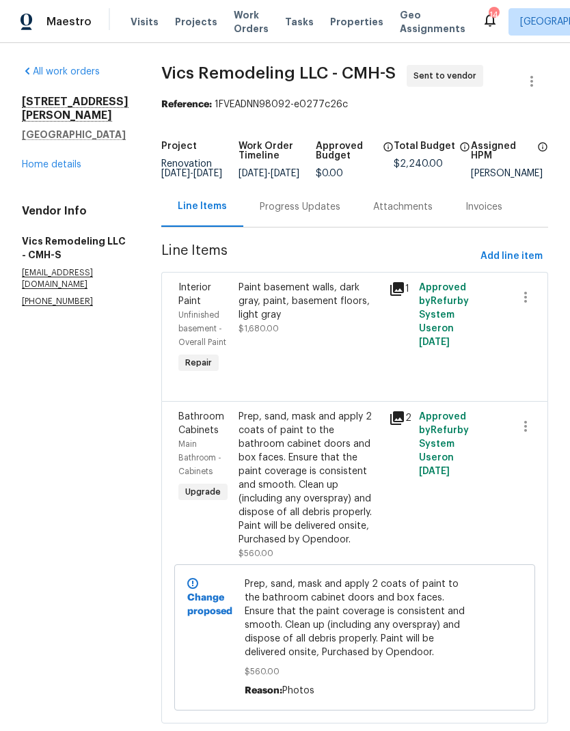
click at [44, 169] on link "Home details" at bounding box center [51, 165] width 59 height 10
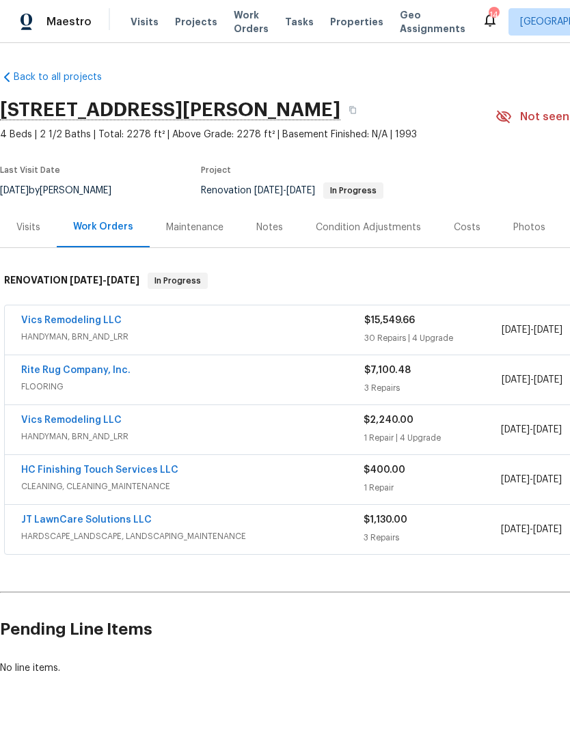
click at [459, 235] on div "Costs" at bounding box center [466, 227] width 59 height 40
